Goal: Transaction & Acquisition: Purchase product/service

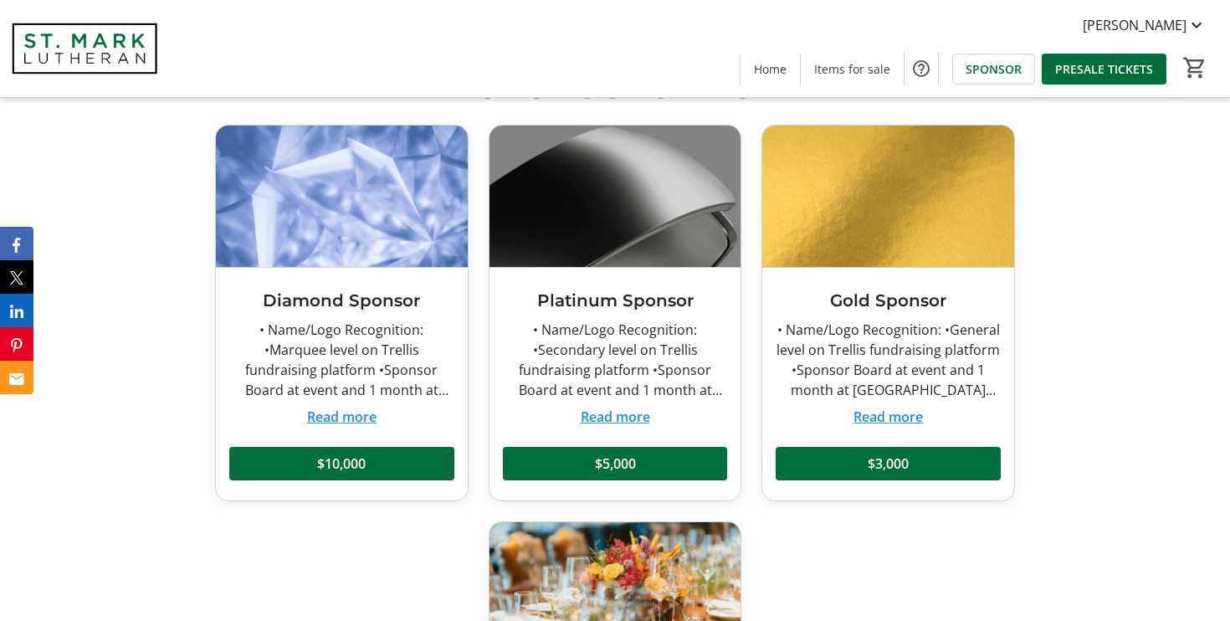
scroll to position [652, 0]
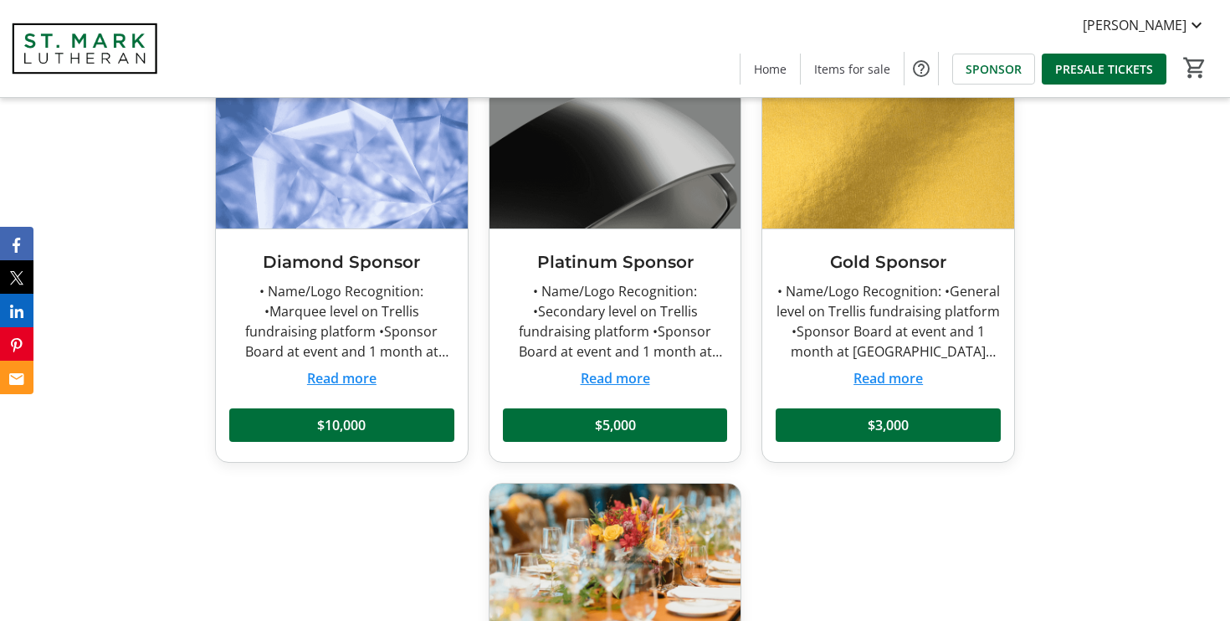
click at [355, 376] on button "Read more" at bounding box center [341, 378] width 69 height 20
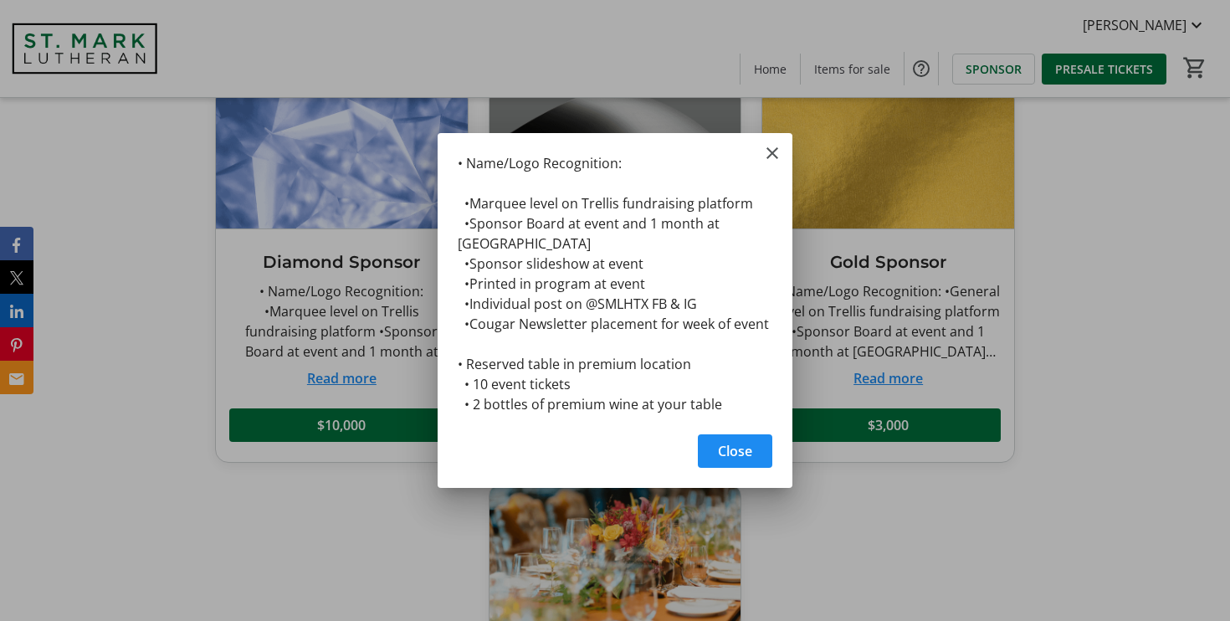
scroll to position [0, 0]
click at [861, 345] on div at bounding box center [615, 310] width 1230 height 621
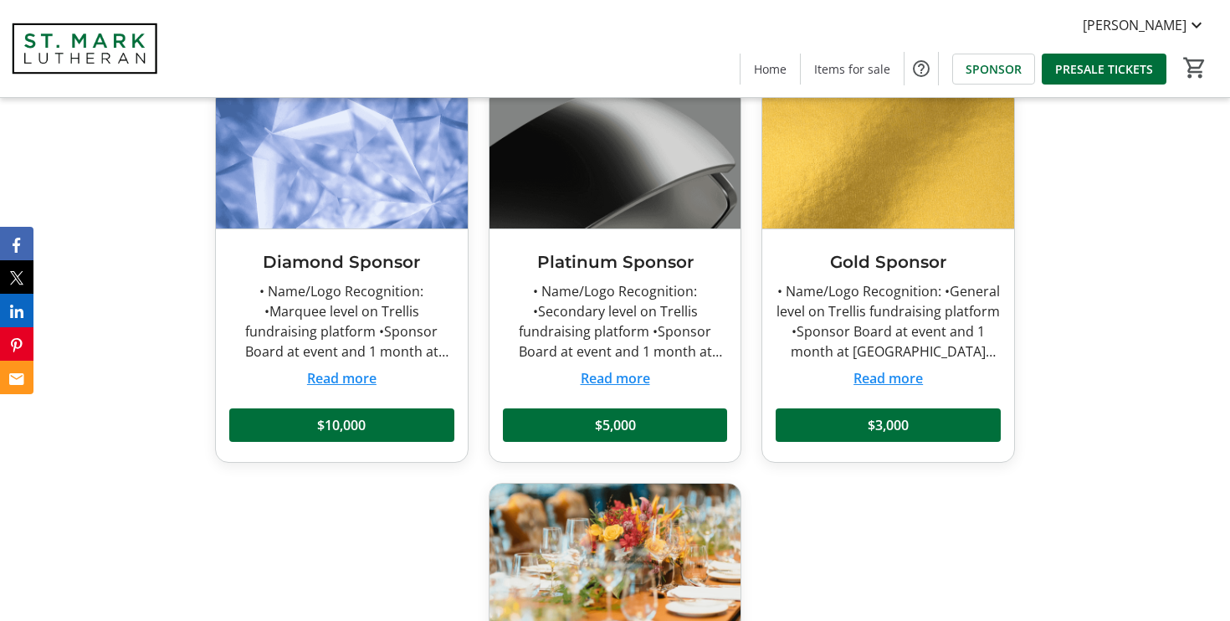
click at [628, 381] on button "Read more" at bounding box center [614, 378] width 69 height 20
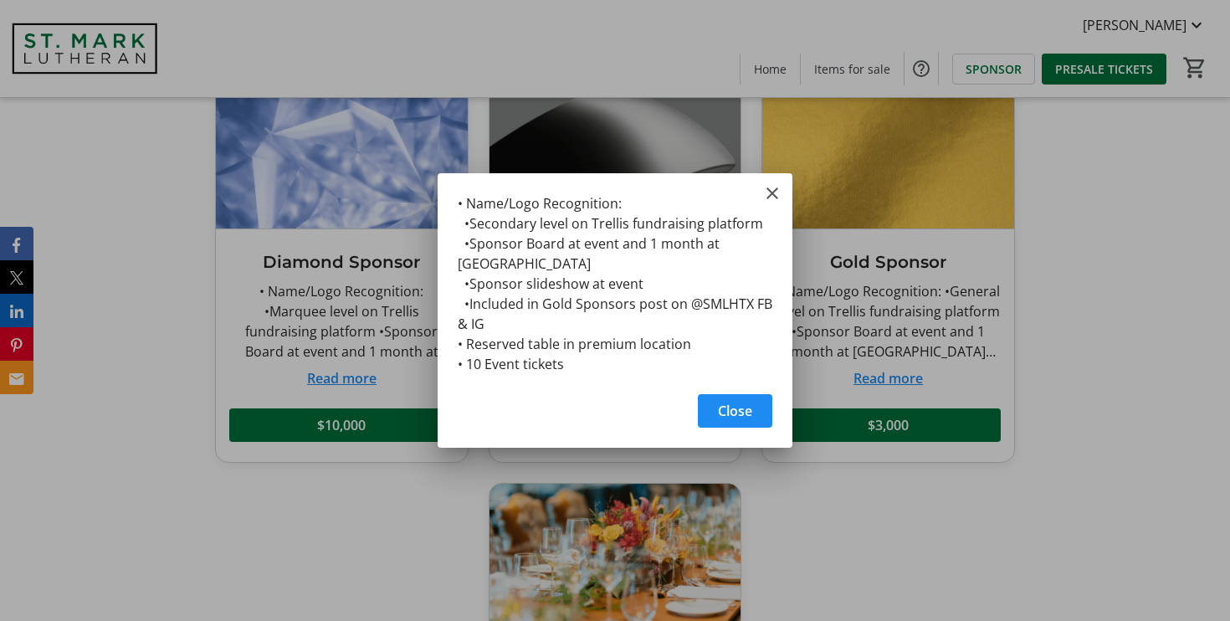
click at [877, 304] on div at bounding box center [615, 310] width 1230 height 621
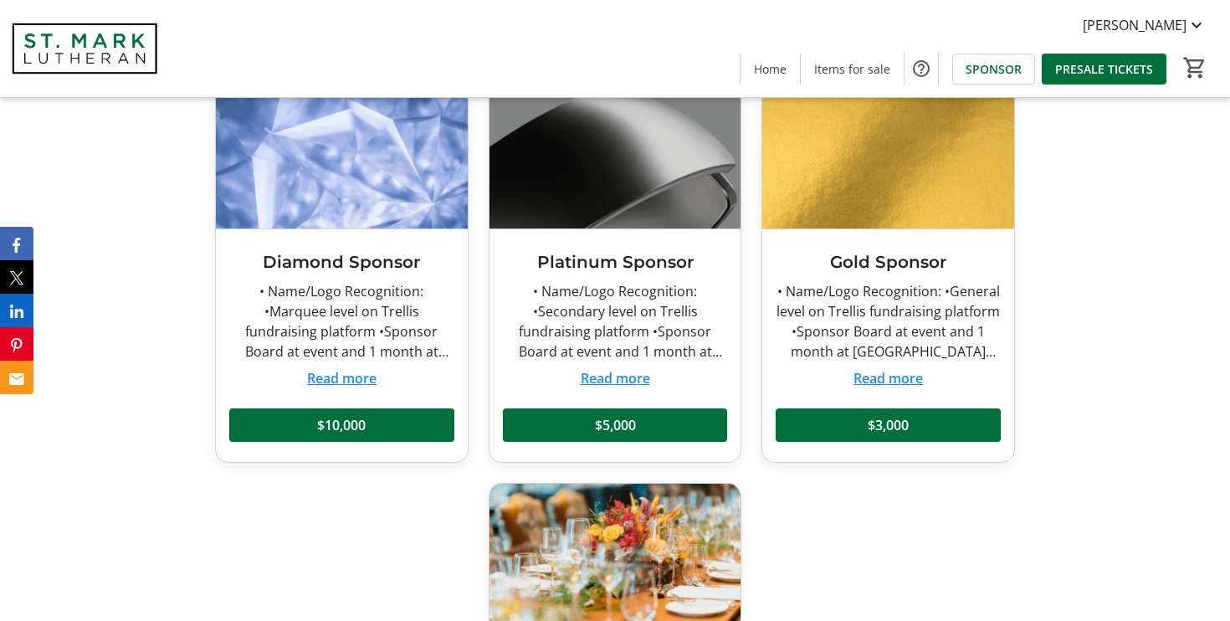
click at [904, 381] on button "Read more" at bounding box center [887, 378] width 69 height 20
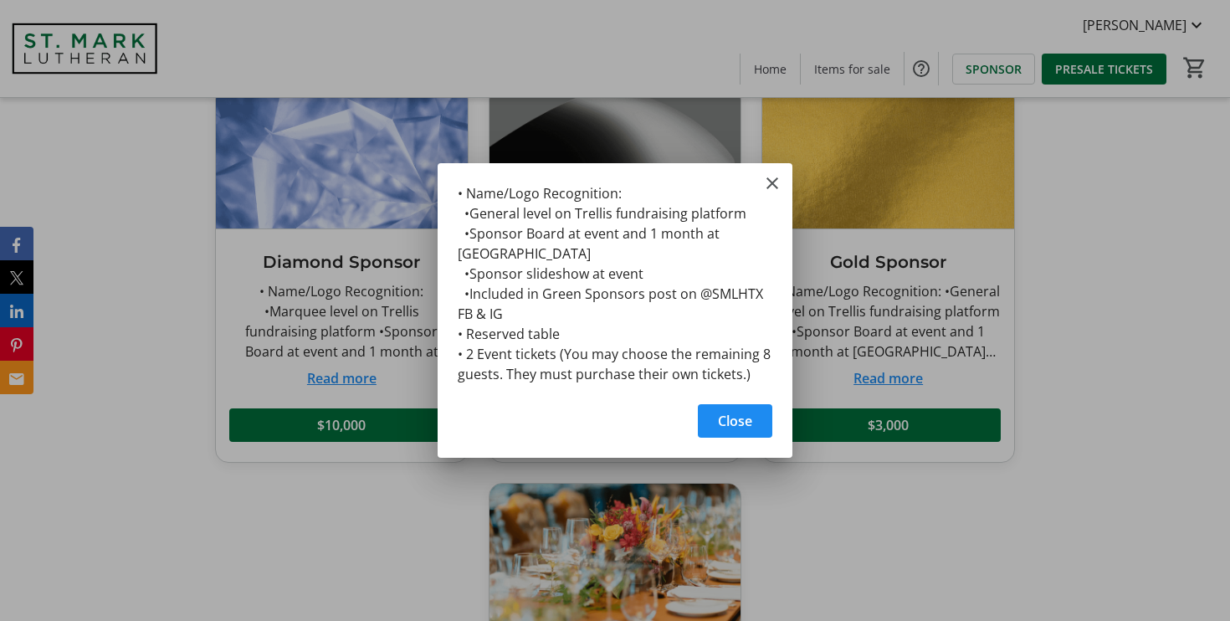
scroll to position [0, 0]
click at [878, 316] on div at bounding box center [615, 310] width 1230 height 621
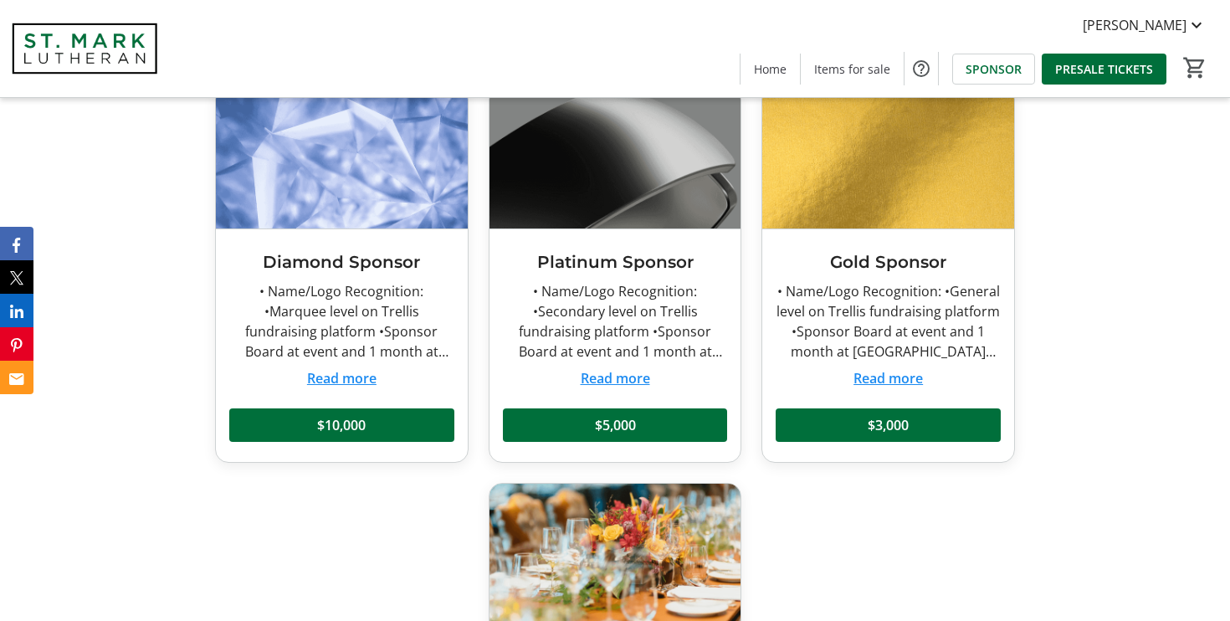
click at [930, 295] on div "• Name/Logo Recognition: •General level on Trellis fundraising platform •Sponso…" at bounding box center [887, 321] width 225 height 80
click at [883, 374] on button "Read more" at bounding box center [887, 378] width 69 height 20
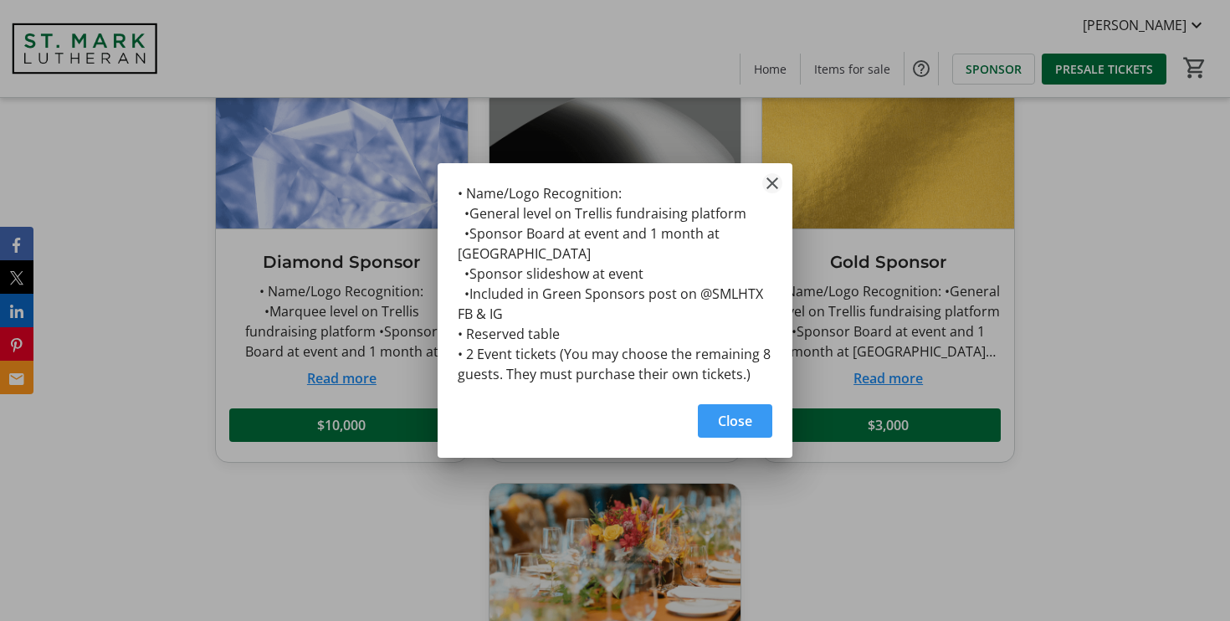
click at [770, 186] on mat-icon "Close" at bounding box center [772, 183] width 20 height 20
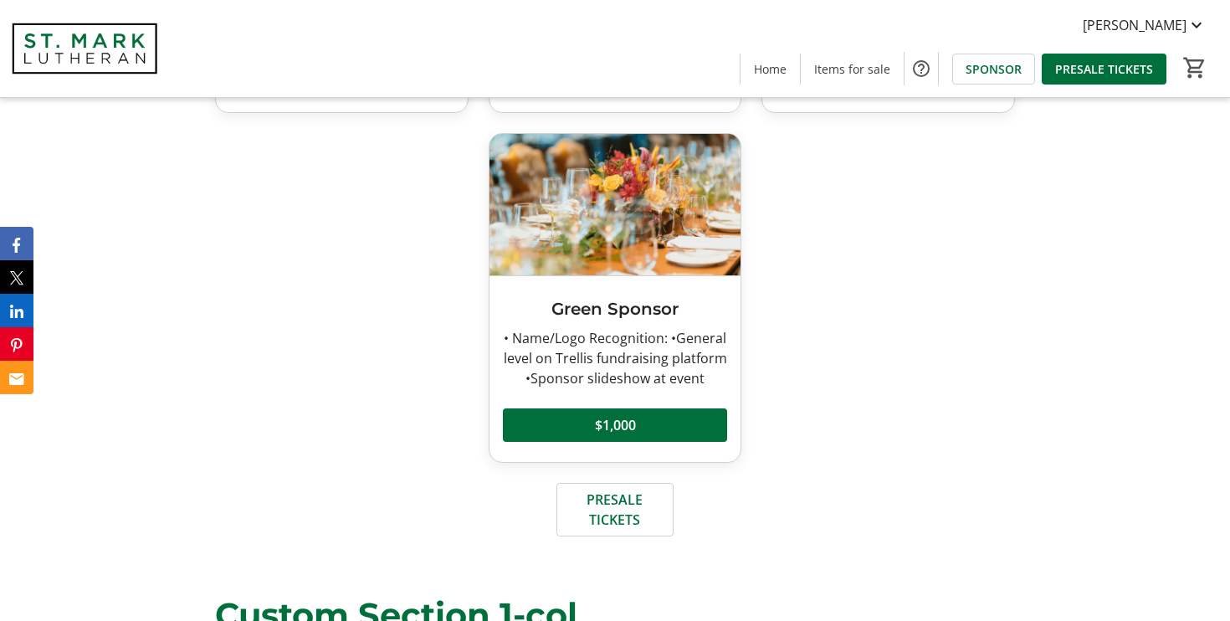
scroll to position [1021, 0]
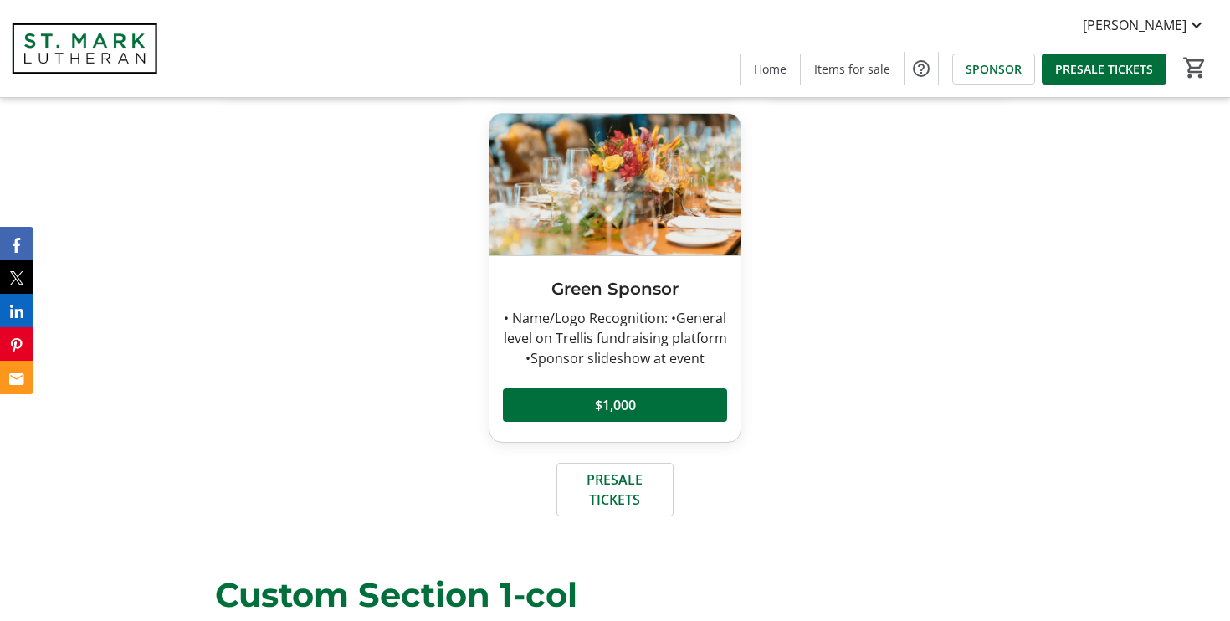
click at [615, 333] on div "• Name/Logo Recognition: •General level on Trellis fundraising platform •Sponso…" at bounding box center [615, 338] width 225 height 60
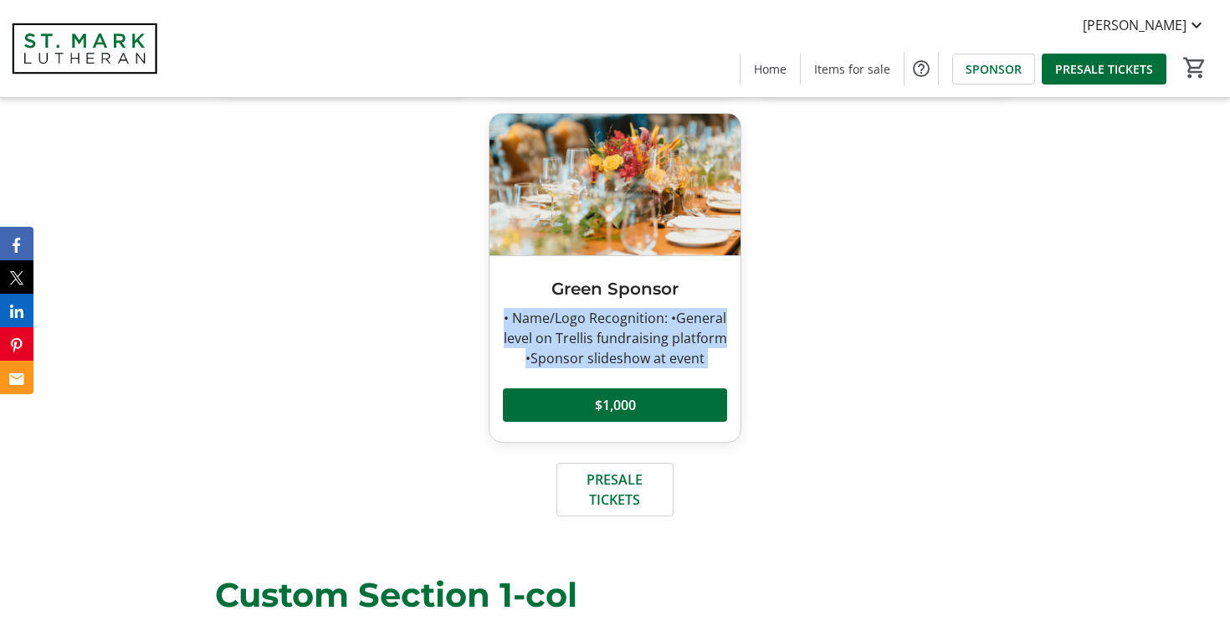
click at [615, 333] on div "• Name/Logo Recognition: •General level on Trellis fundraising platform •Sponso…" at bounding box center [615, 338] width 225 height 60
click at [879, 328] on div "Diamond Sponsor • Name/Logo Recognition: •Marquee level on Trellis fundraising …" at bounding box center [615, 79] width 820 height 726
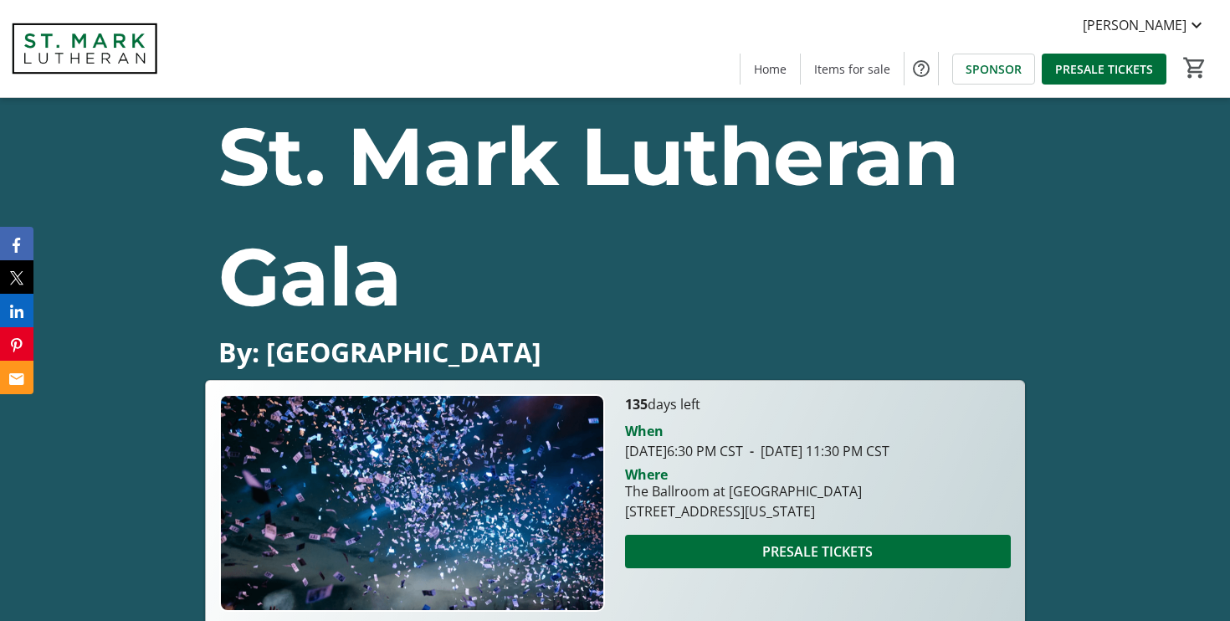
scroll to position [0, 0]
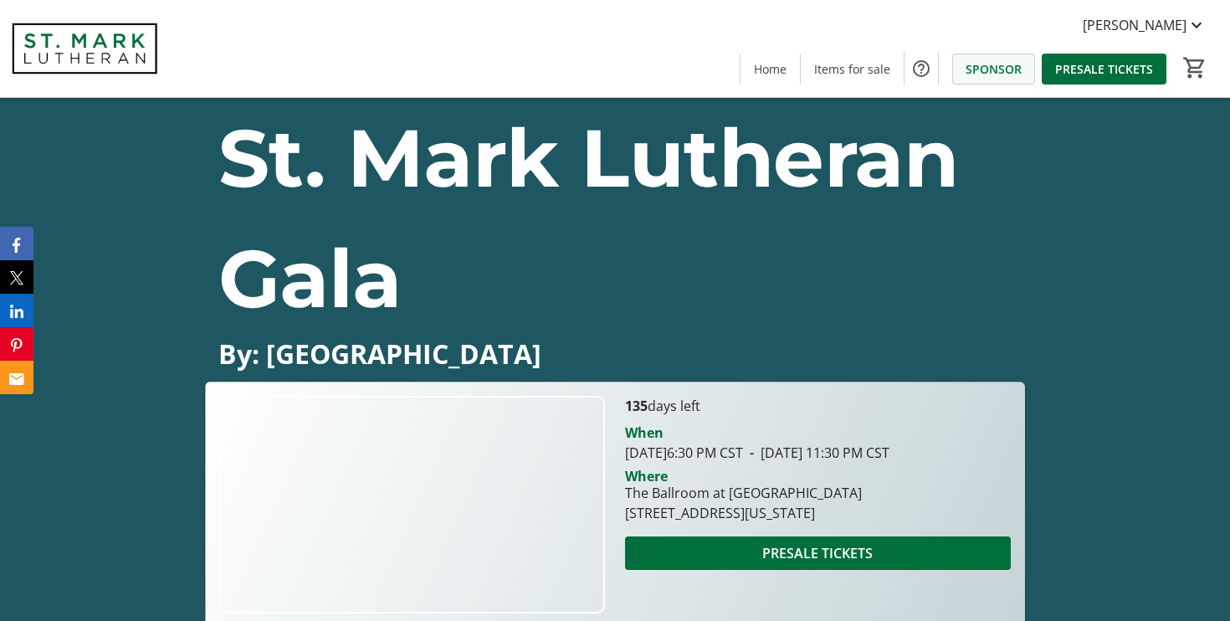
click at [1001, 72] on span "SPONSOR" at bounding box center [993, 69] width 56 height 18
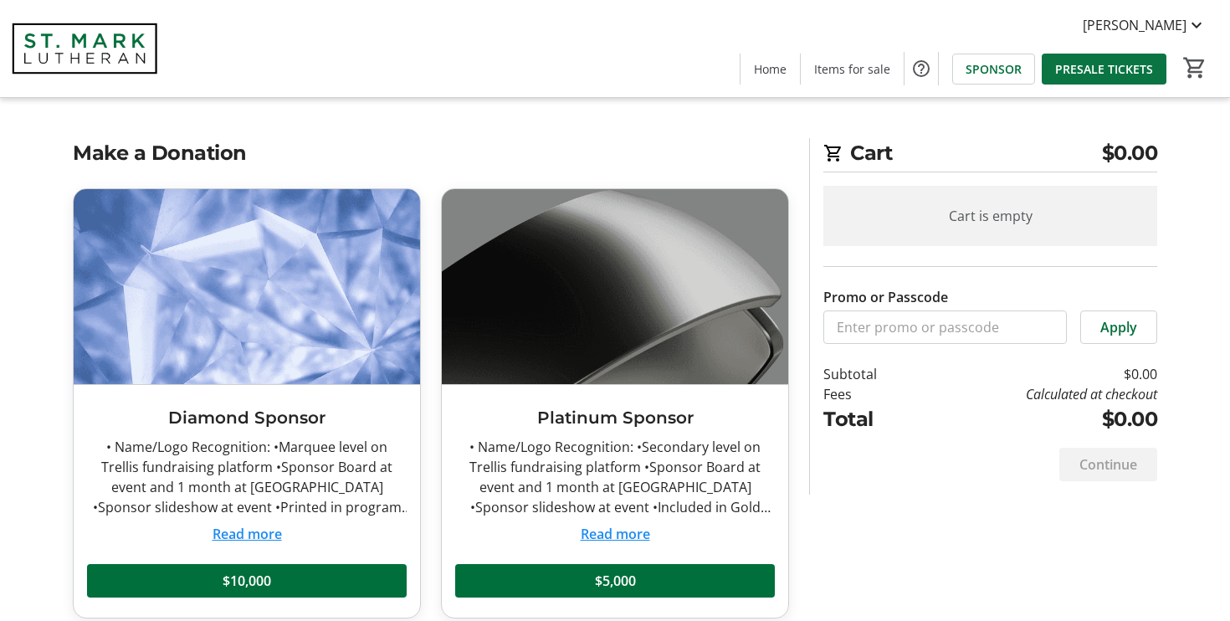
click at [1101, 68] on span "PRESALE TICKETS" at bounding box center [1104, 69] width 98 height 18
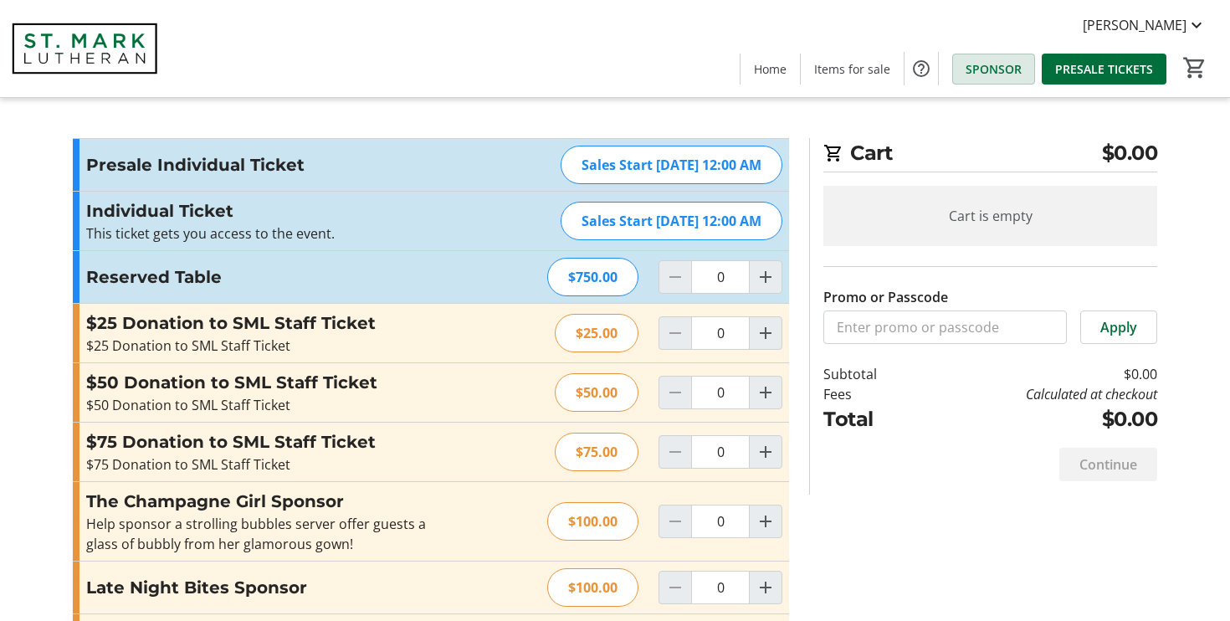
click at [1010, 69] on span "SPONSOR" at bounding box center [993, 69] width 56 height 18
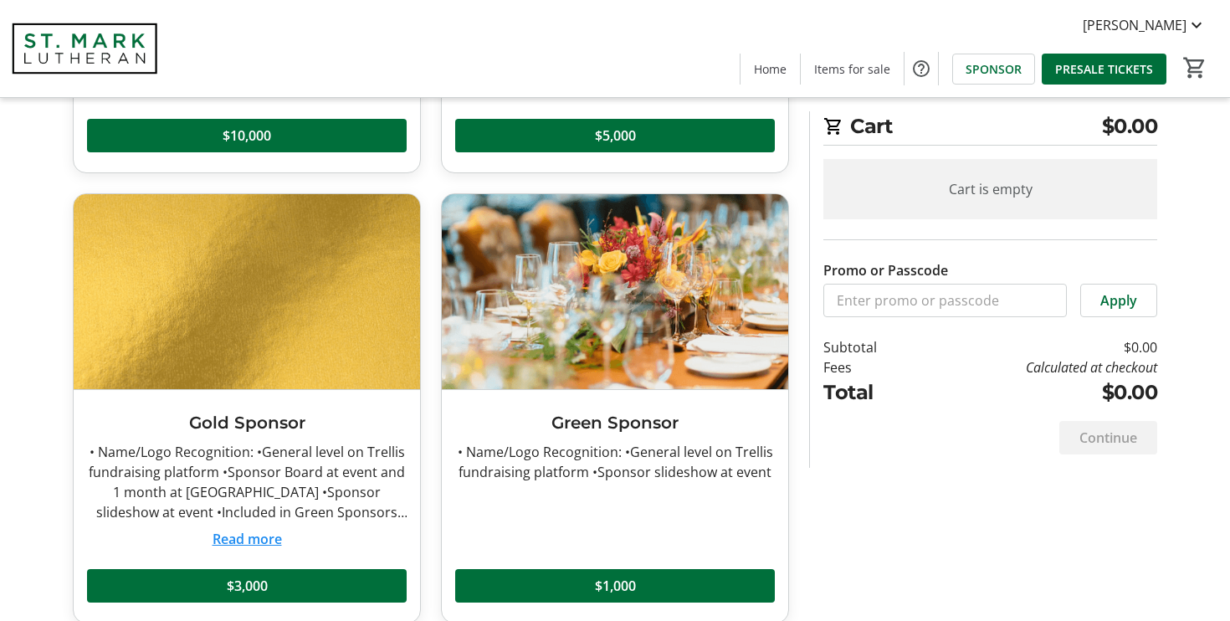
scroll to position [468, 0]
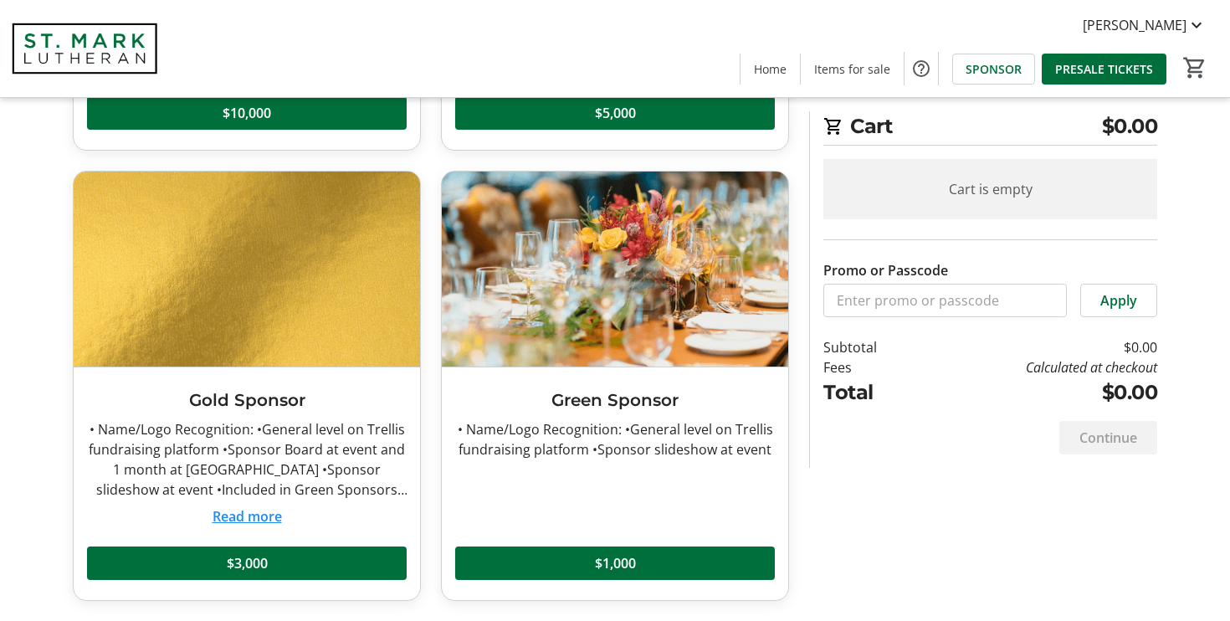
click at [248, 518] on button "Read more" at bounding box center [246, 516] width 69 height 20
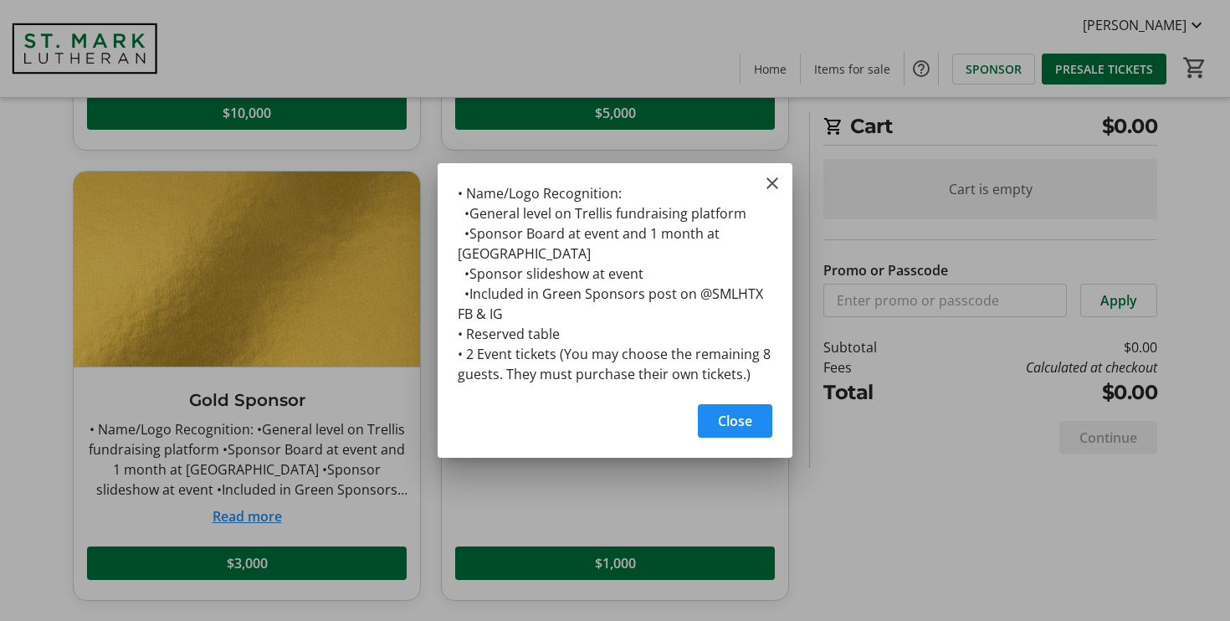
scroll to position [0, 0]
click at [740, 421] on span "Close" at bounding box center [735, 421] width 34 height 20
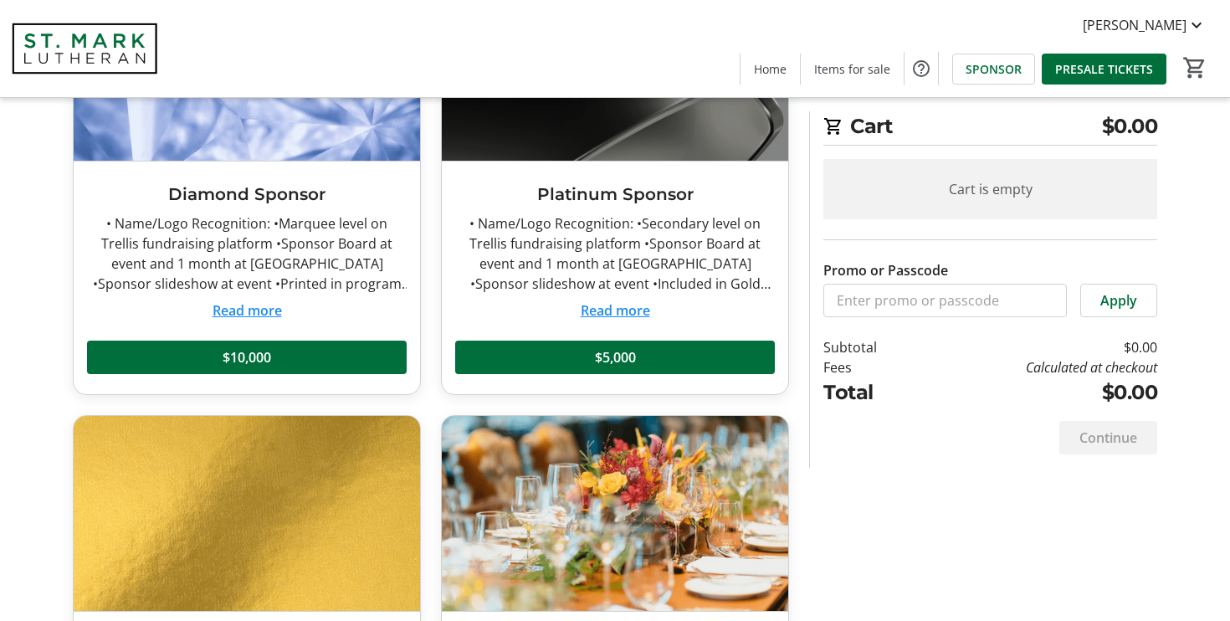
scroll to position [83, 0]
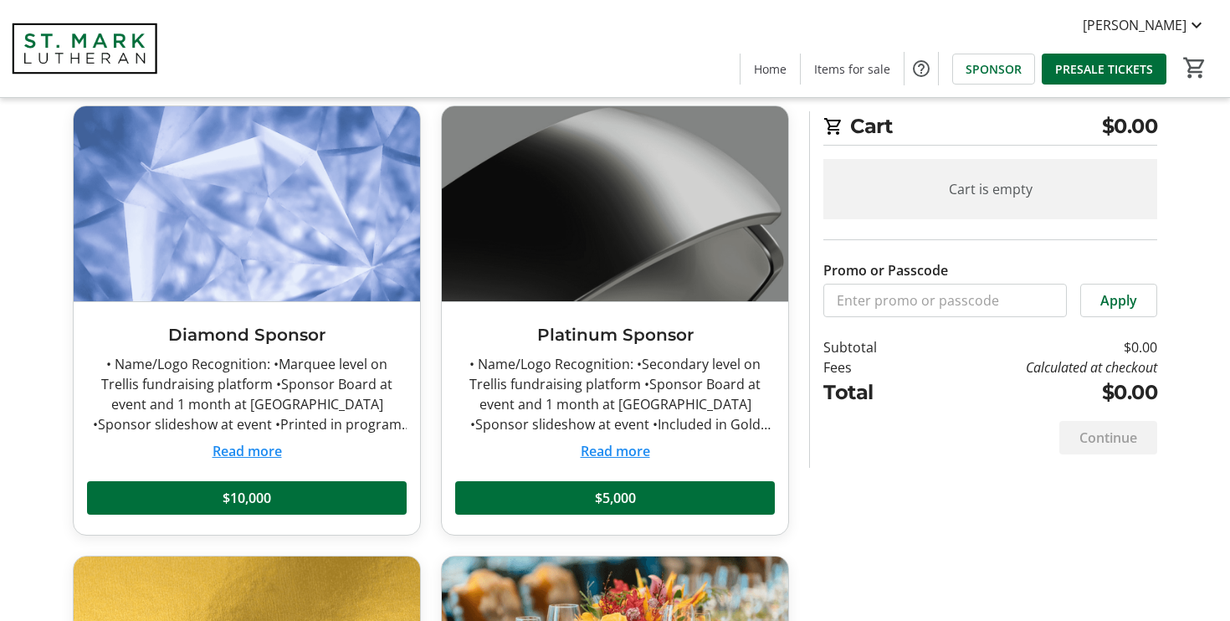
click at [616, 453] on button "Read more" at bounding box center [614, 451] width 69 height 20
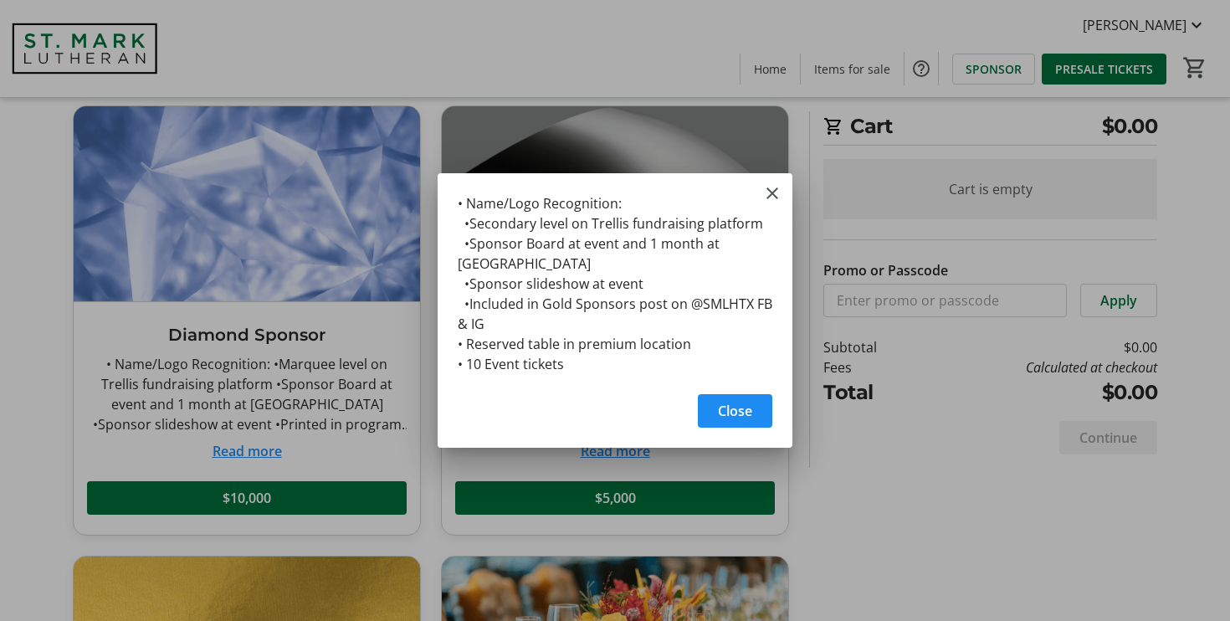
scroll to position [0, 0]
click at [734, 412] on span "Close" at bounding box center [735, 411] width 34 height 20
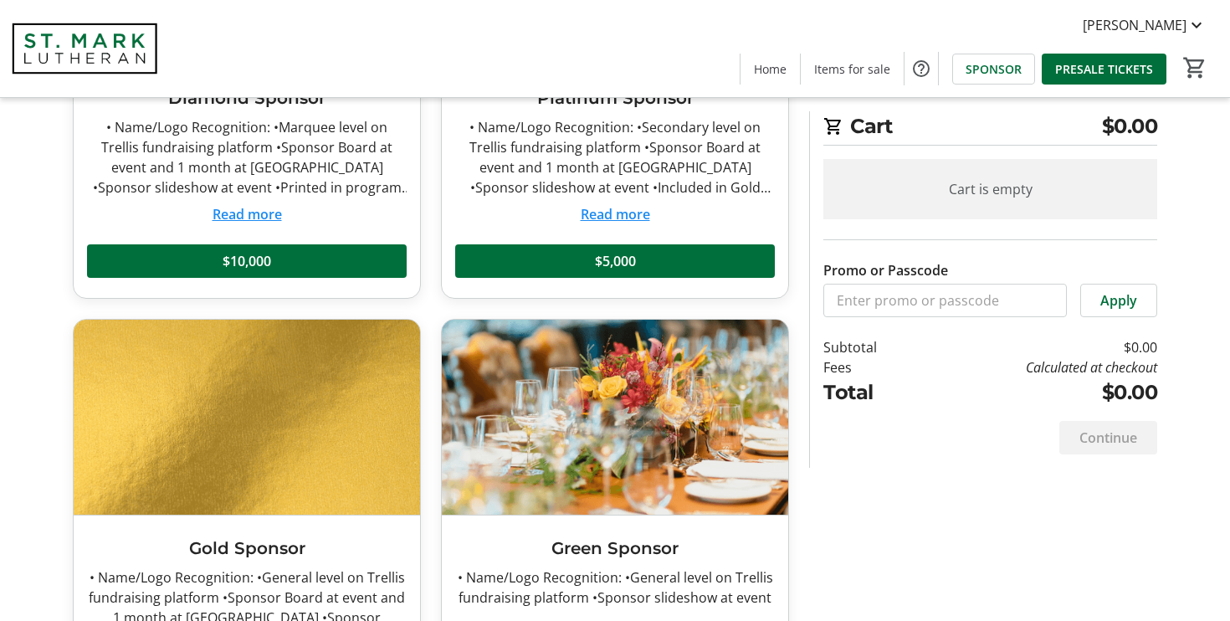
scroll to position [468, 0]
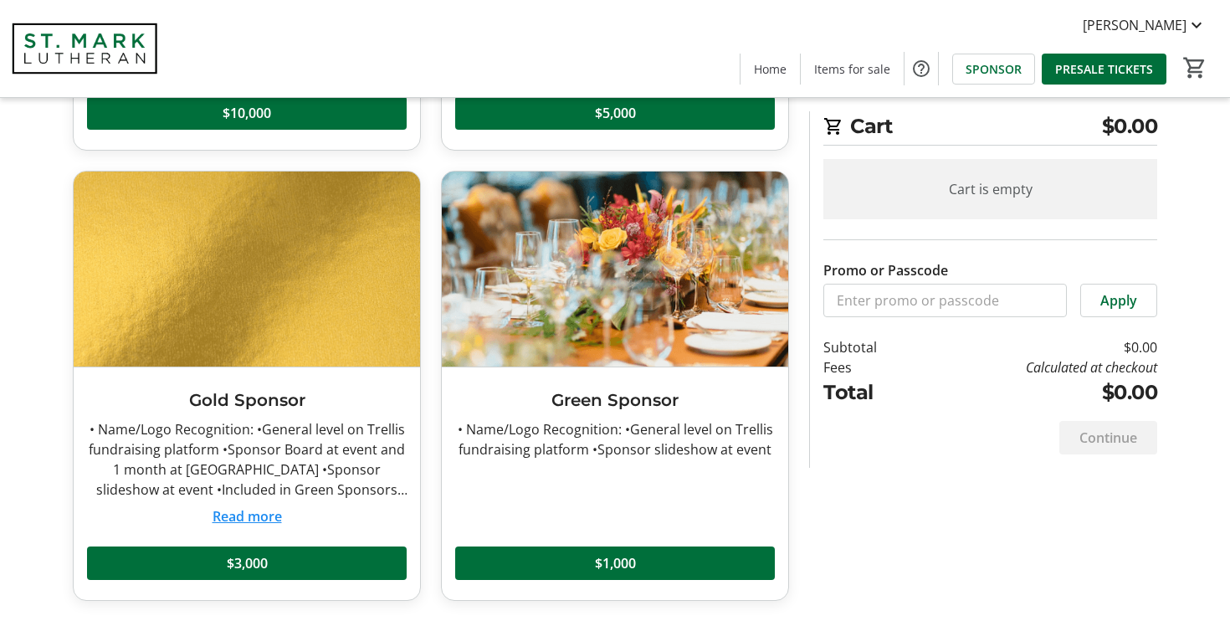
click at [263, 518] on button "Read more" at bounding box center [246, 516] width 69 height 20
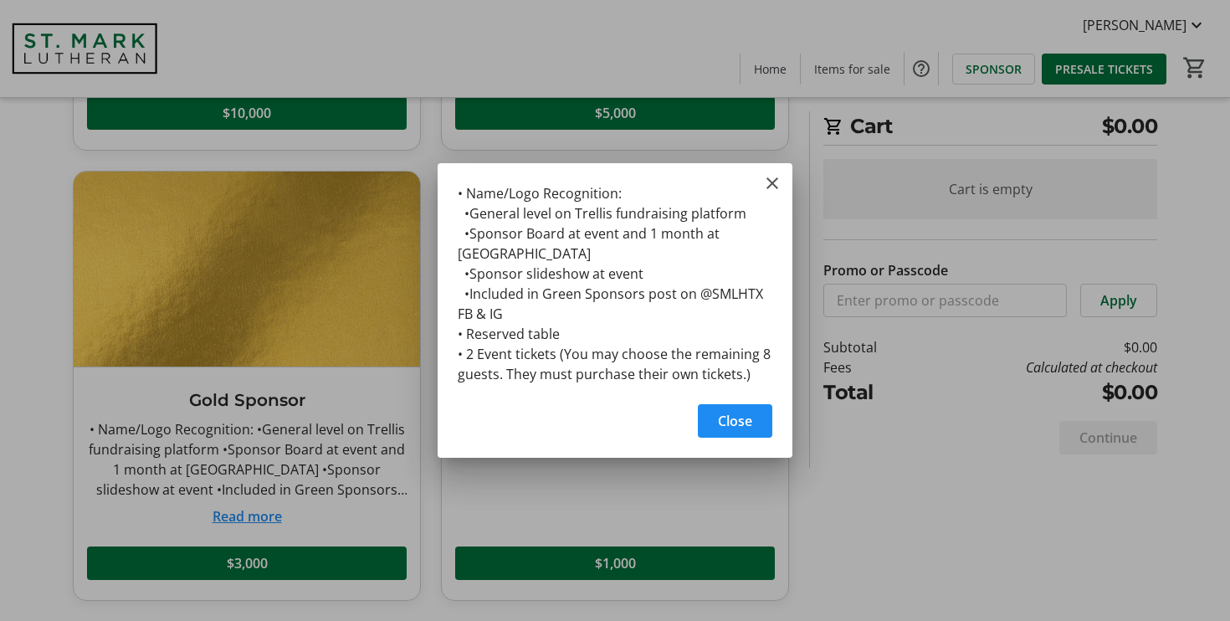
scroll to position [0, 0]
click at [751, 427] on span "Close" at bounding box center [735, 421] width 34 height 20
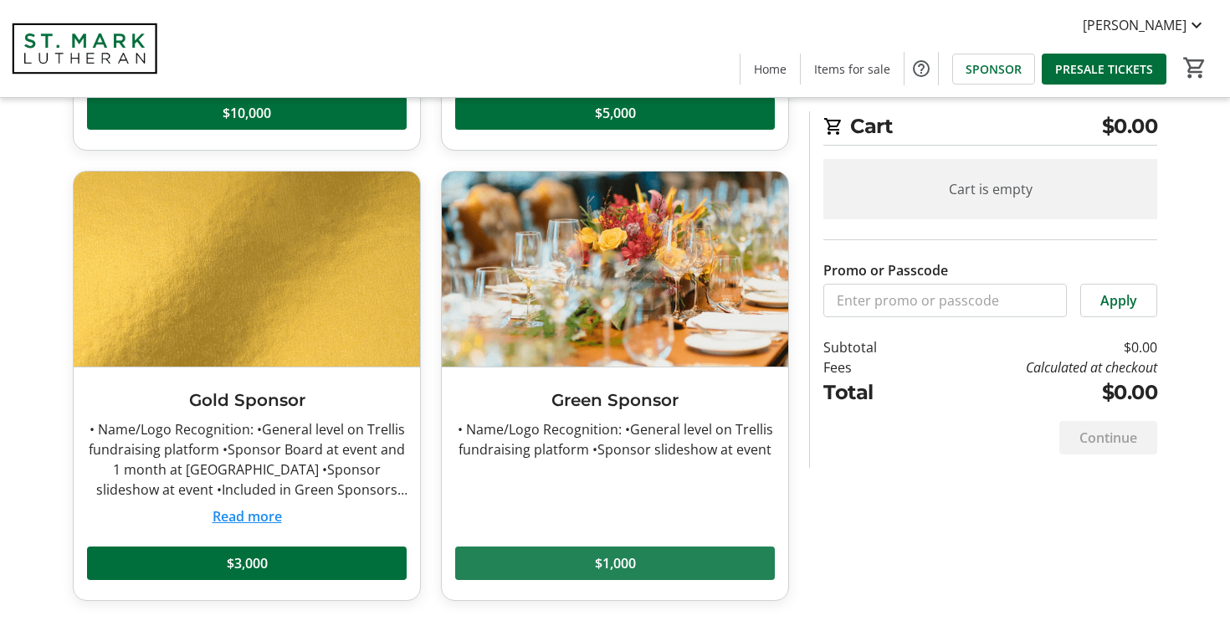
click at [601, 566] on span "$1,000" at bounding box center [615, 563] width 41 height 20
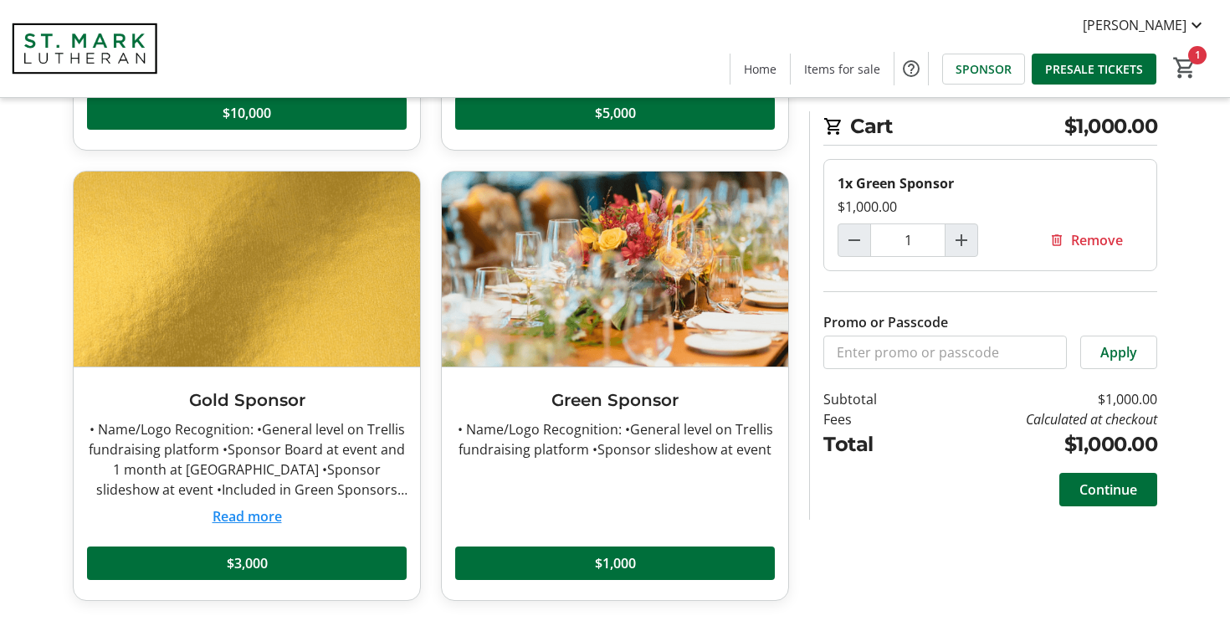
click at [594, 489] on div "Green Sponsor • Name/Logo Recognition: •General level on Trellis fundraising pl…" at bounding box center [615, 483] width 346 height 233
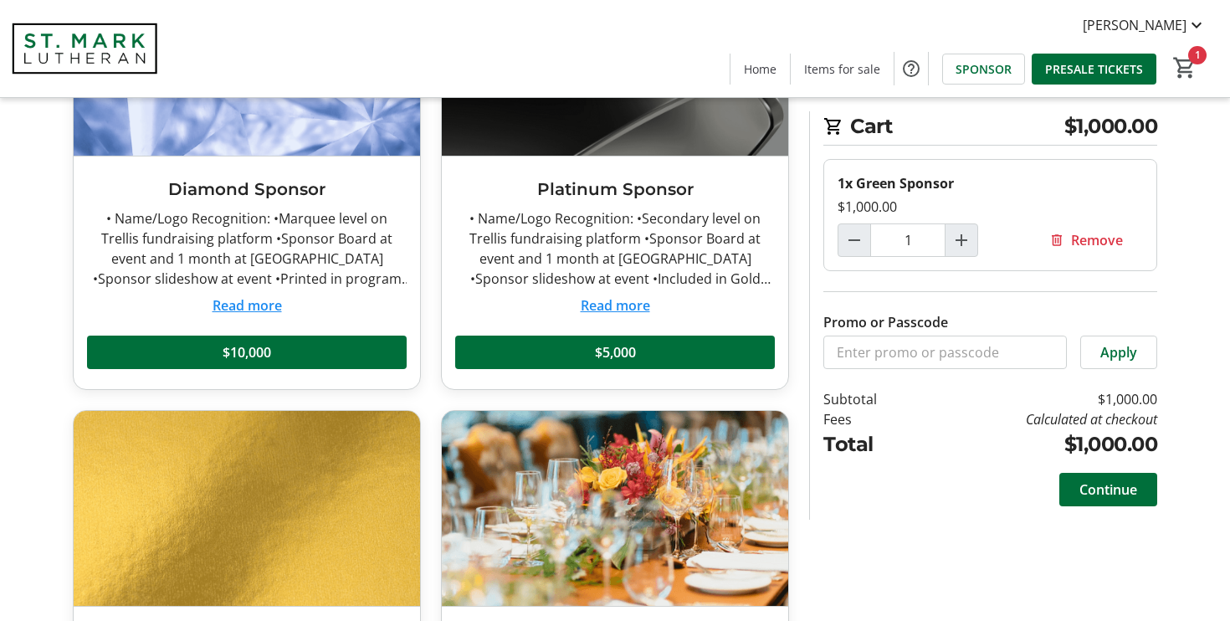
scroll to position [133, 0]
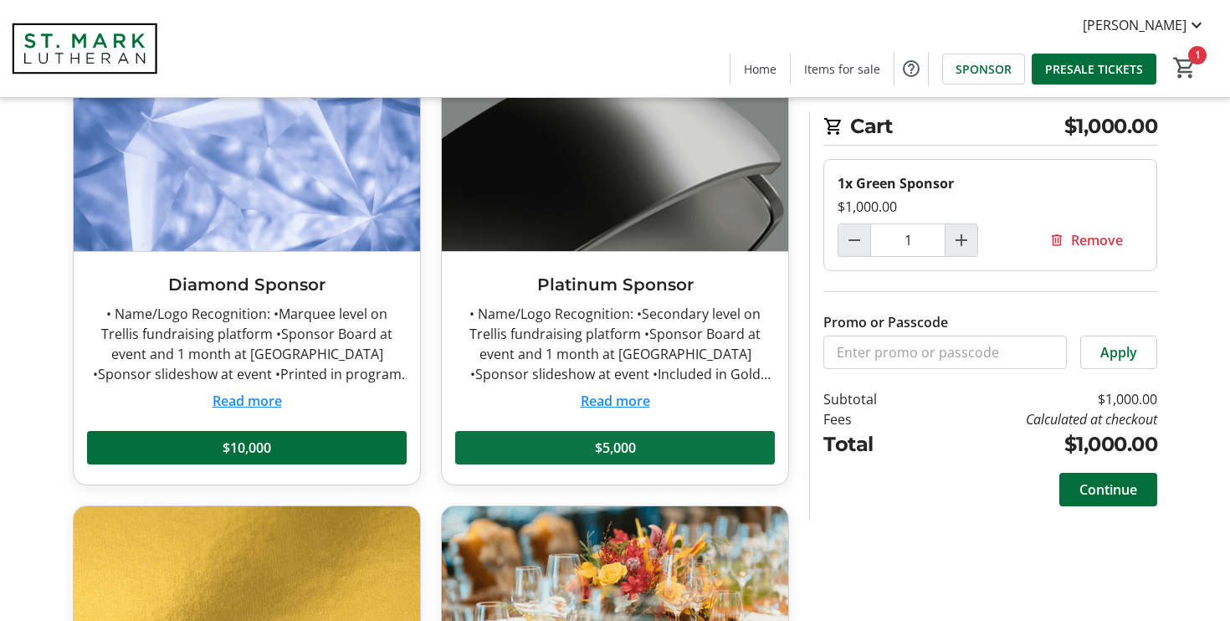
click at [617, 444] on span "$5,000" at bounding box center [615, 447] width 41 height 20
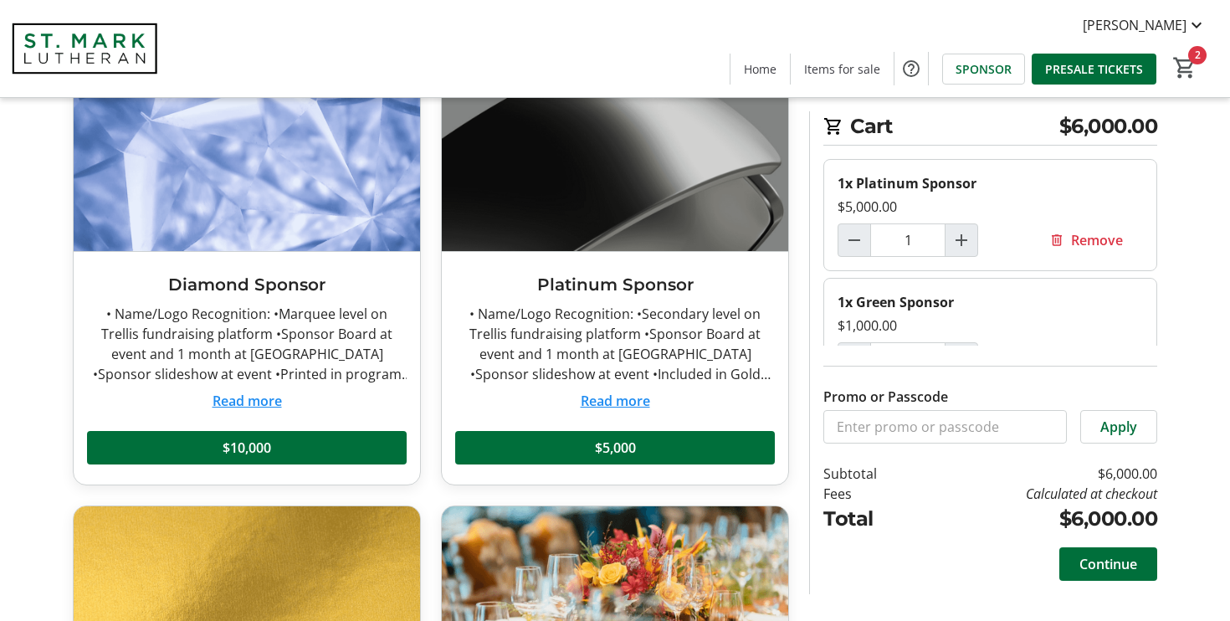
scroll to position [44, 0]
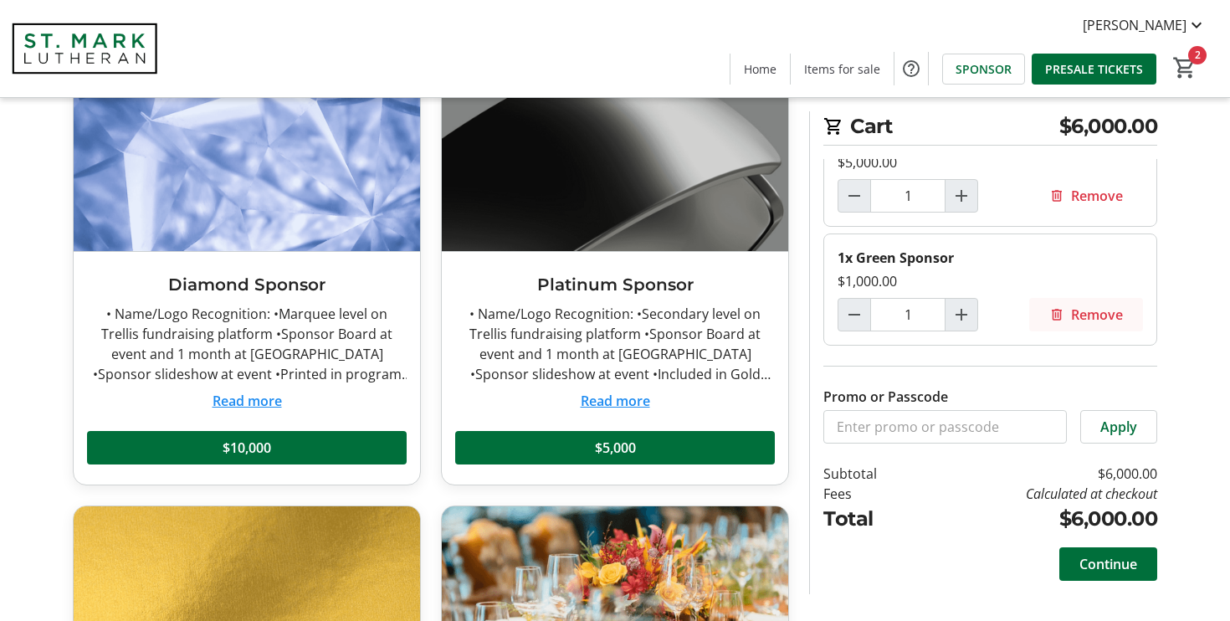
click at [1099, 322] on span "Remove" at bounding box center [1097, 314] width 52 height 20
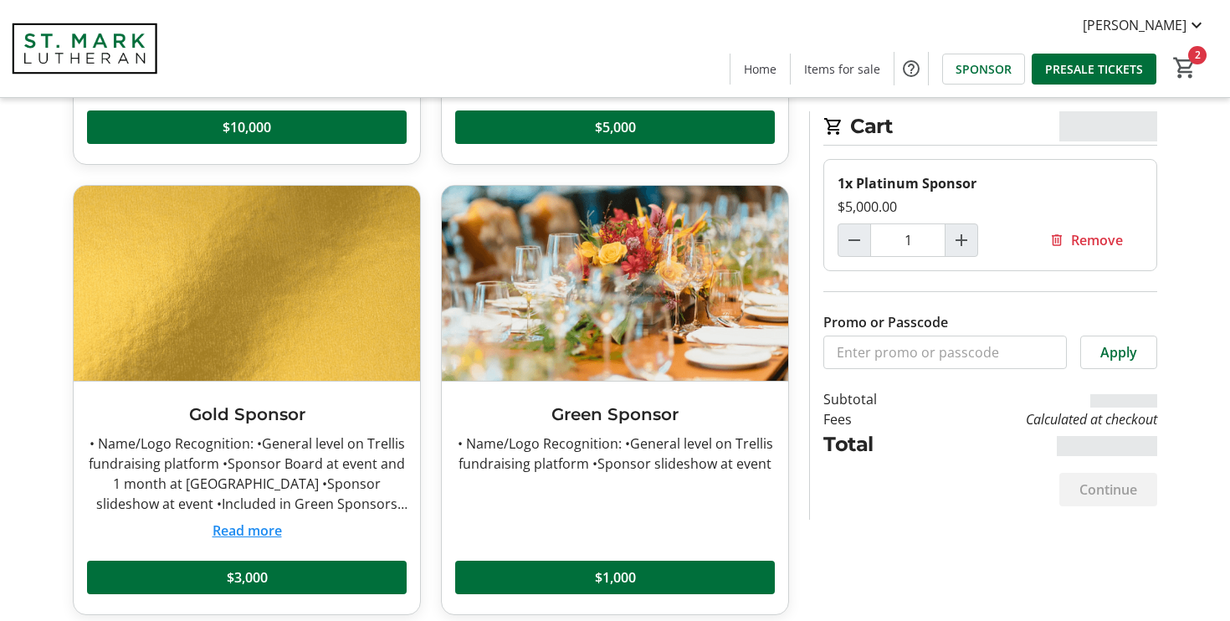
scroll to position [468, 0]
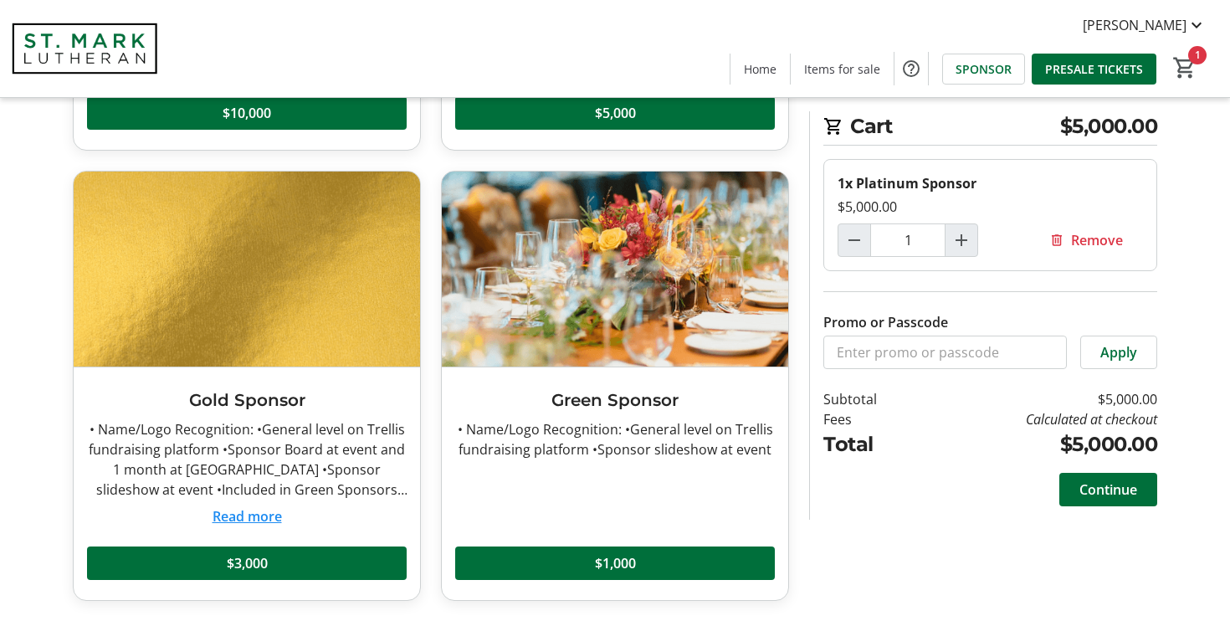
click at [269, 519] on button "Read more" at bounding box center [246, 516] width 69 height 20
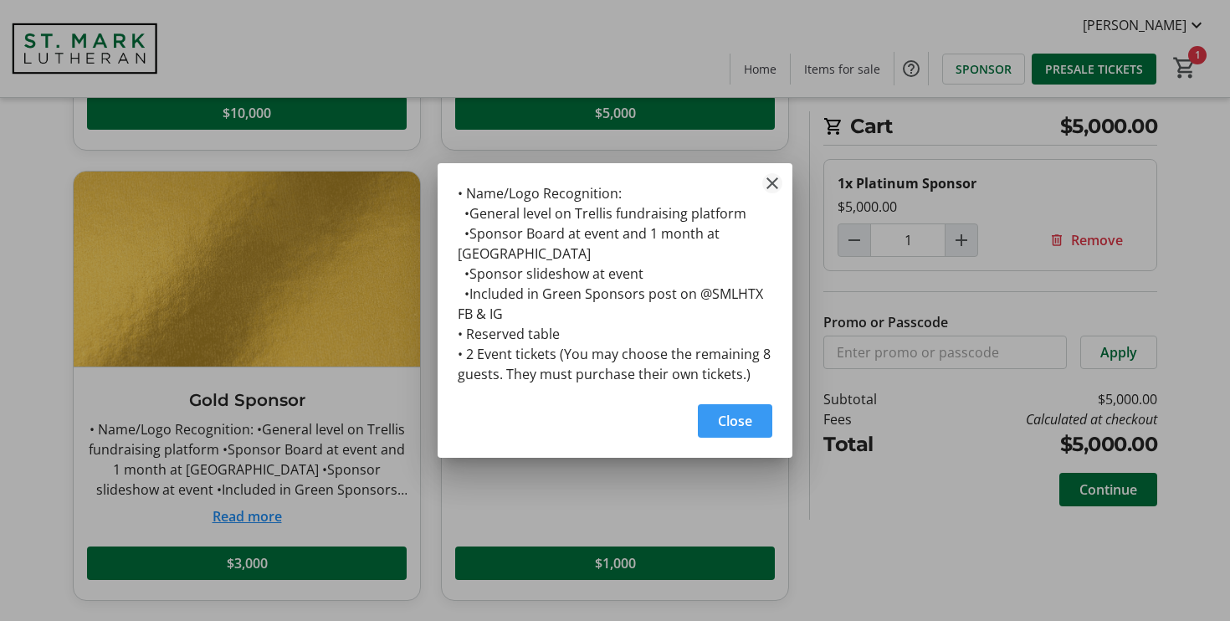
click at [769, 187] on mat-icon "Close" at bounding box center [772, 183] width 20 height 20
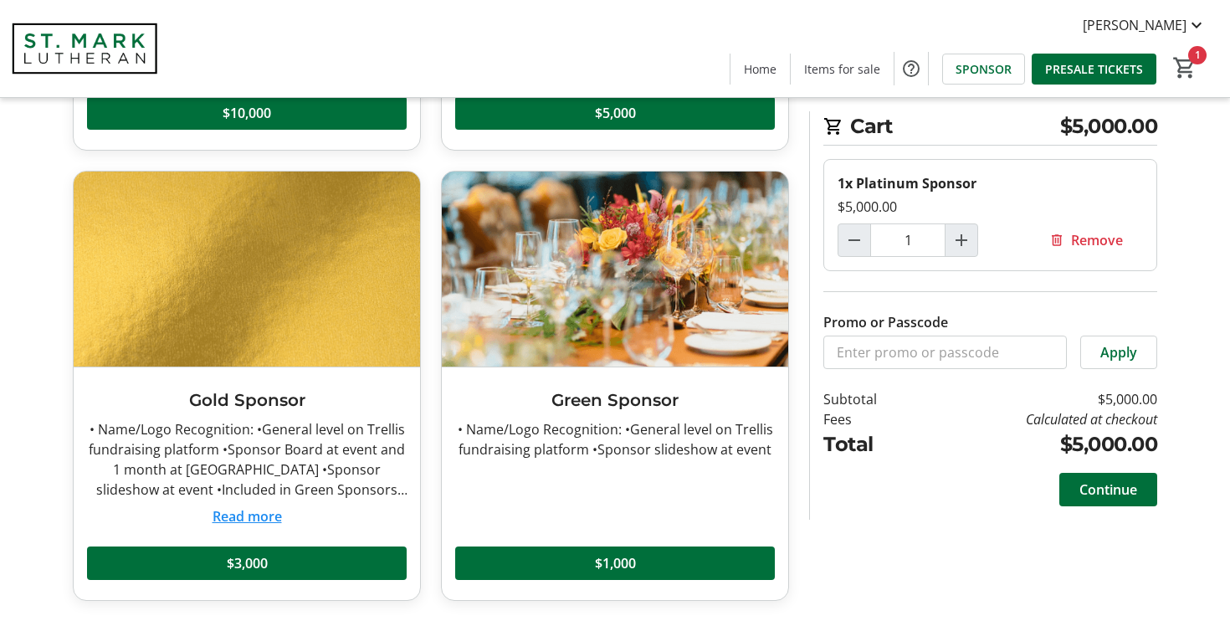
scroll to position [468, 0]
click at [1100, 240] on span "Remove" at bounding box center [1097, 240] width 52 height 20
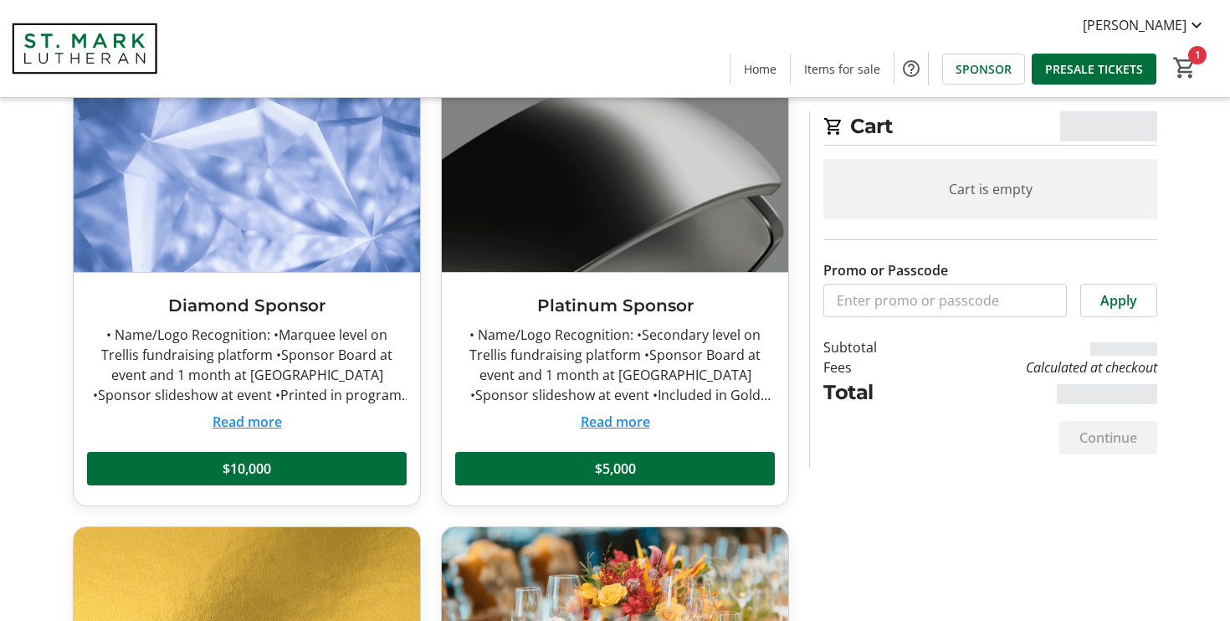
scroll to position [0, 0]
